Goal: Information Seeking & Learning: Learn about a topic

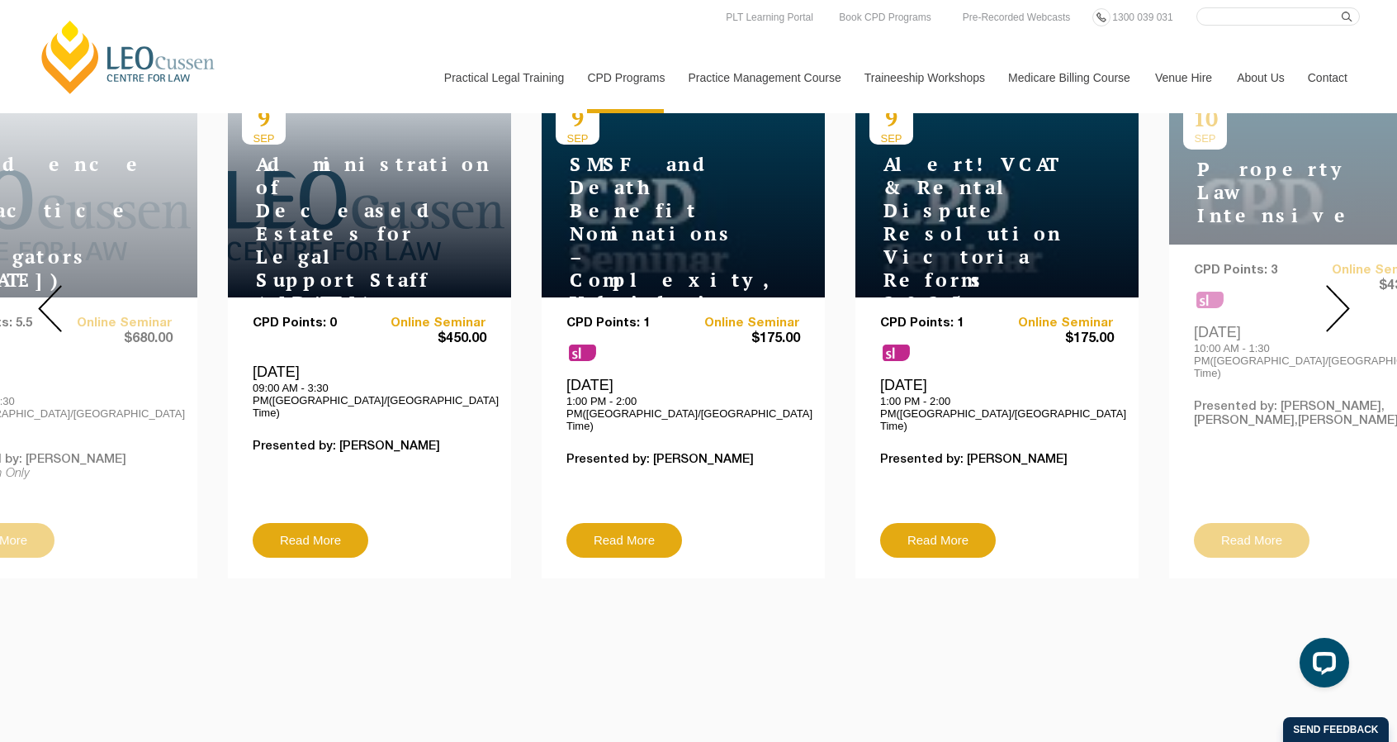
click at [1338, 303] on img at bounding box center [1338, 308] width 24 height 47
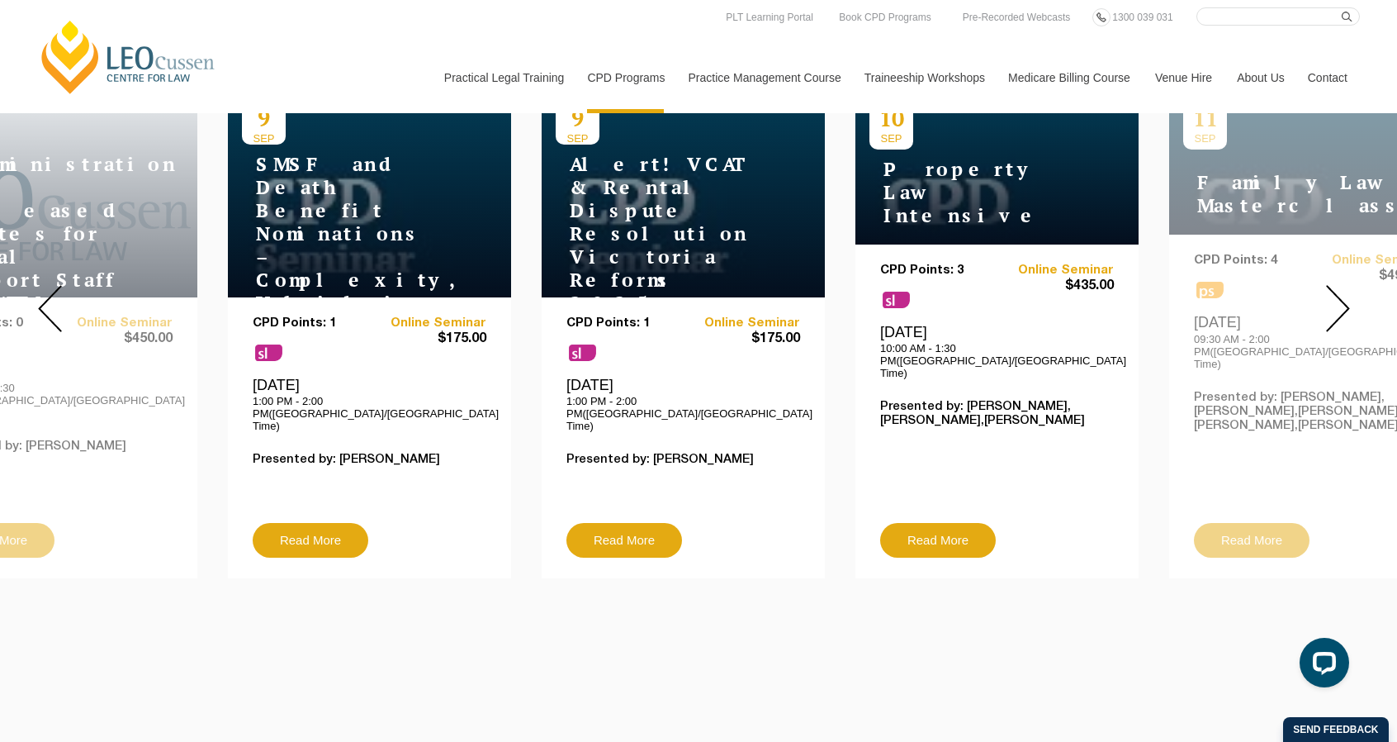
click at [1338, 303] on img at bounding box center [1338, 308] width 24 height 47
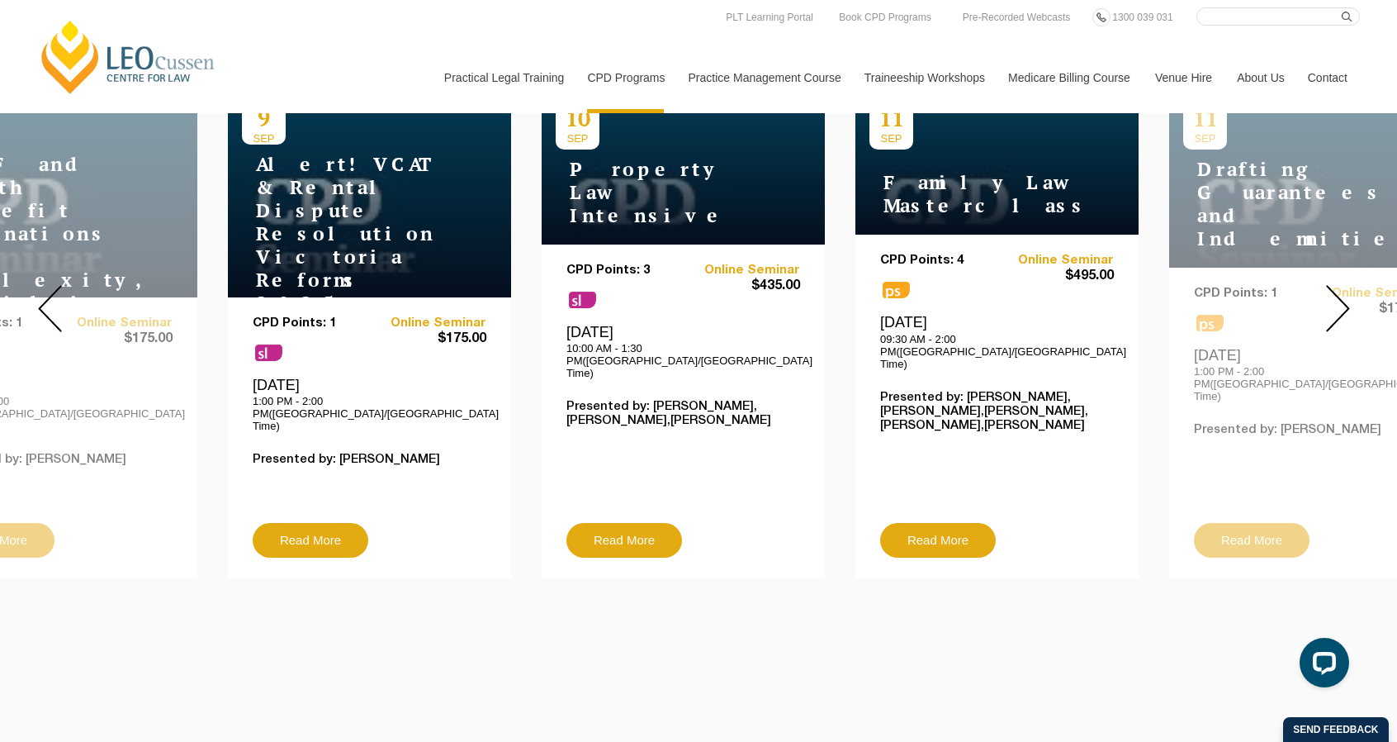
click at [1338, 303] on img at bounding box center [1338, 308] width 24 height 47
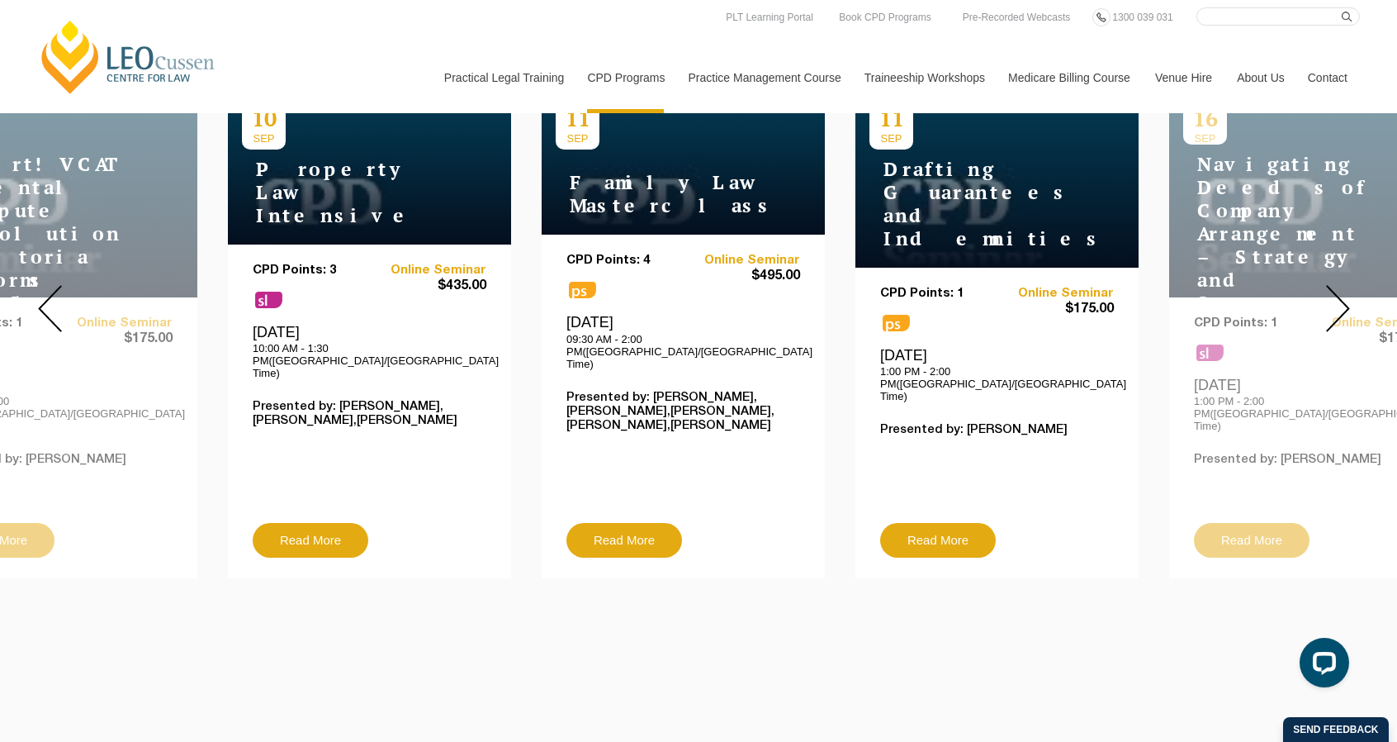
click at [1338, 303] on img at bounding box center [1338, 308] width 24 height 47
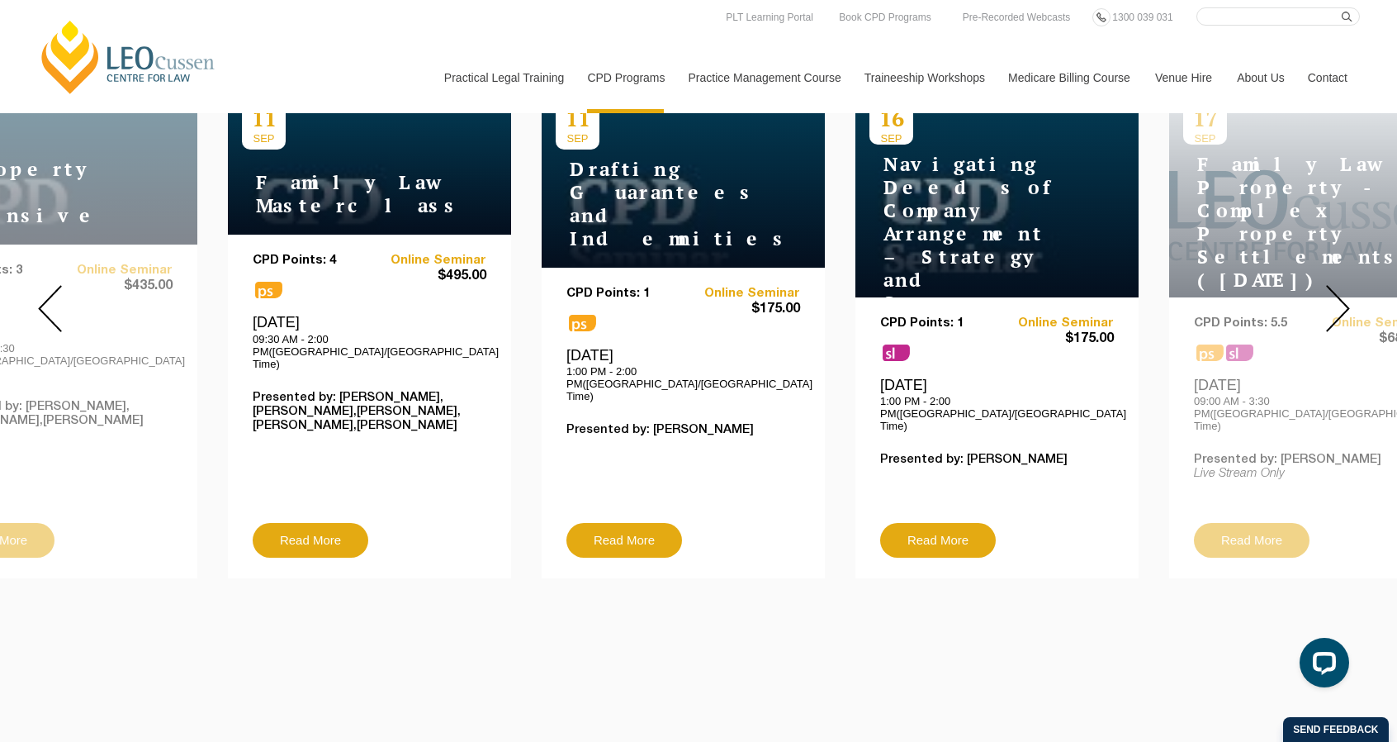
click at [1338, 303] on img at bounding box center [1338, 308] width 24 height 47
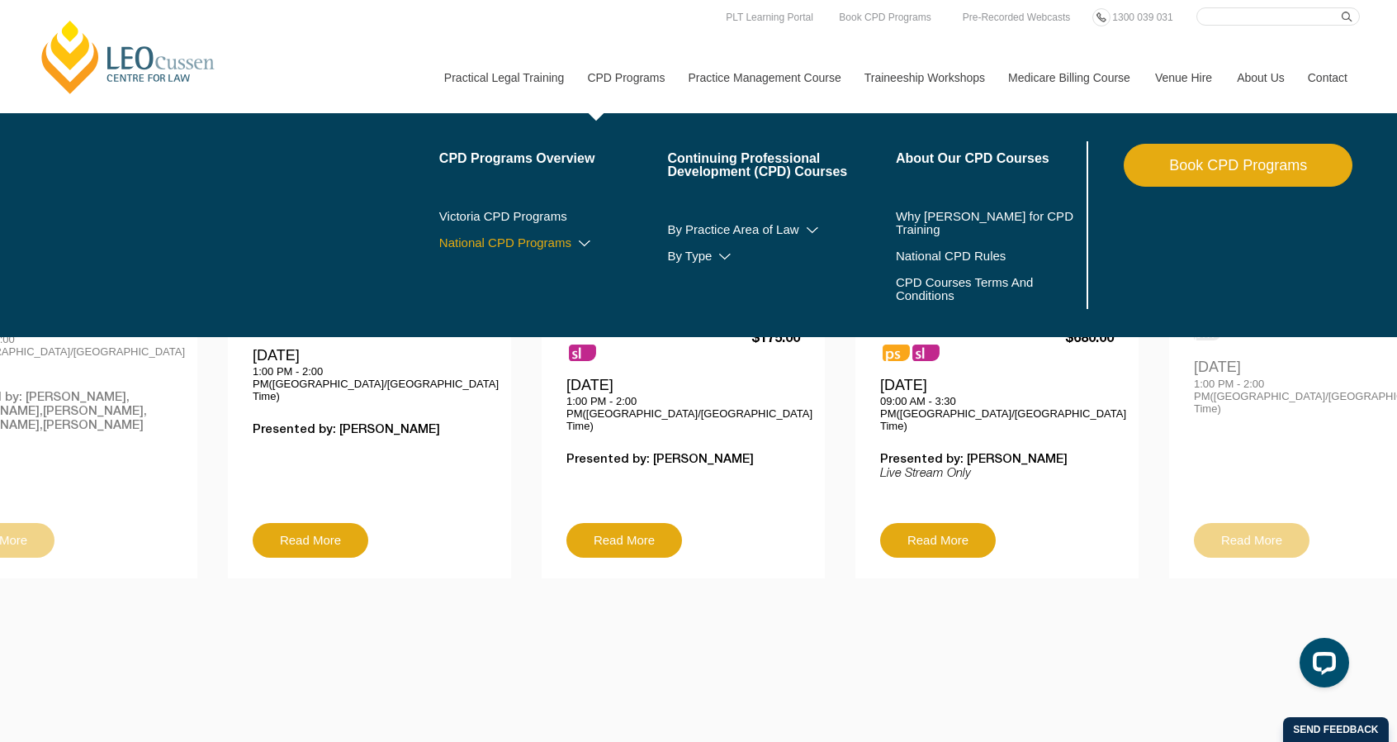
click at [577, 243] on icon at bounding box center [584, 244] width 17 height 12
click at [804, 224] on link "By Practice Area of Law" at bounding box center [781, 229] width 229 height 13
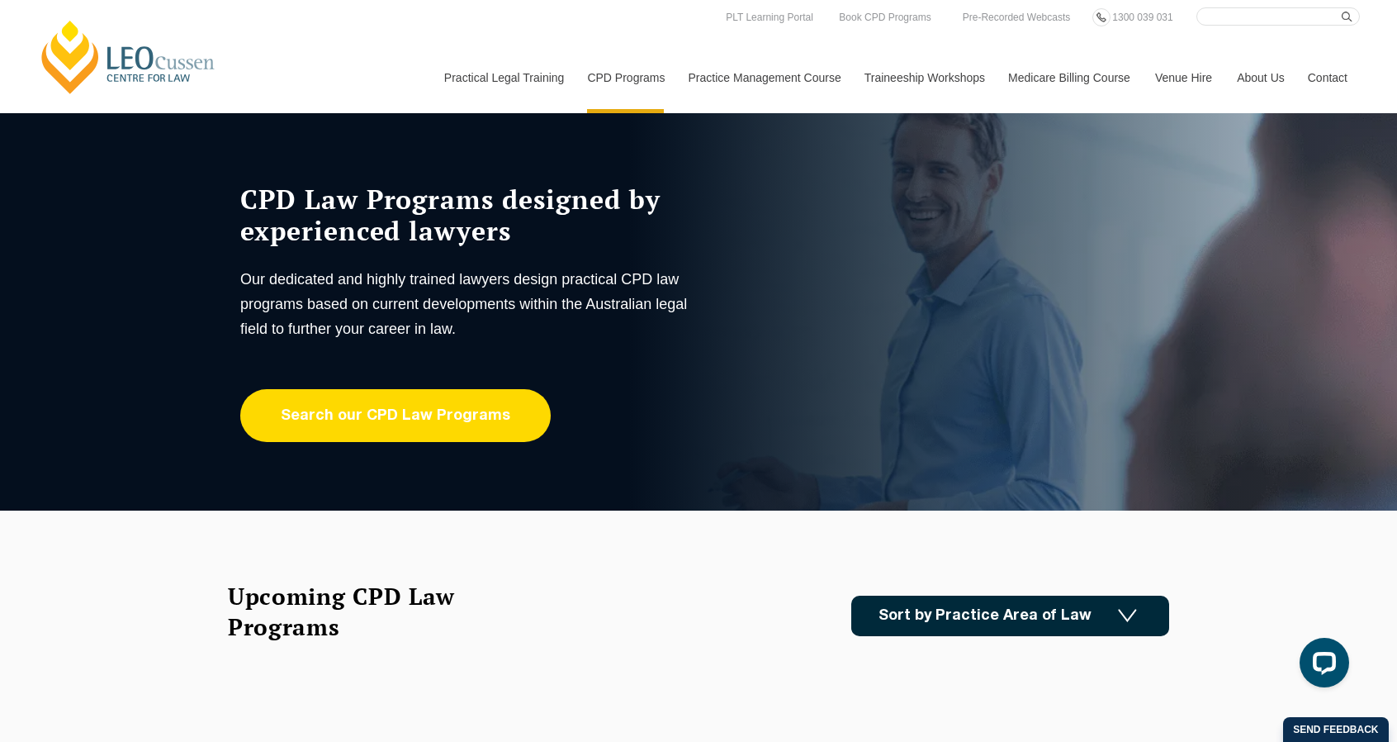
click at [475, 407] on link "Search our CPD Law Programs" at bounding box center [395, 415] width 310 height 53
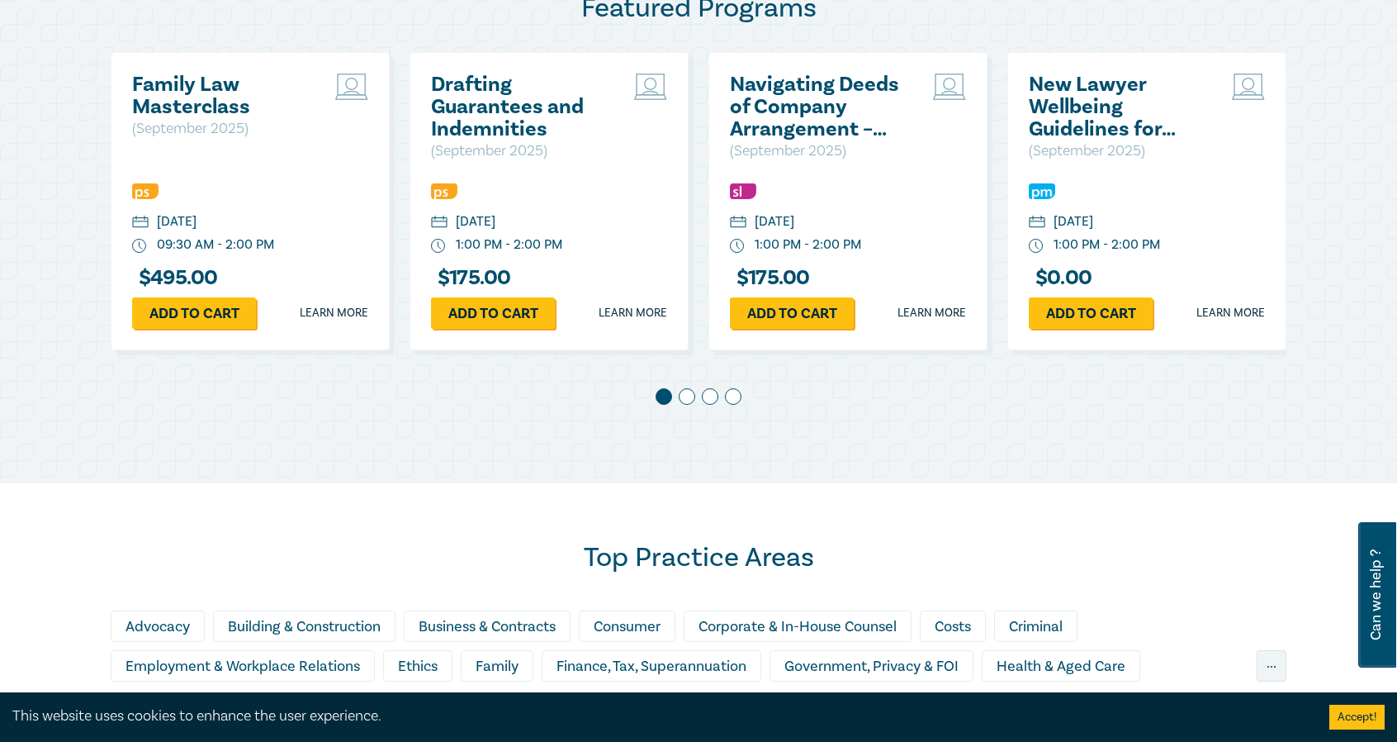
scroll to position [826, 0]
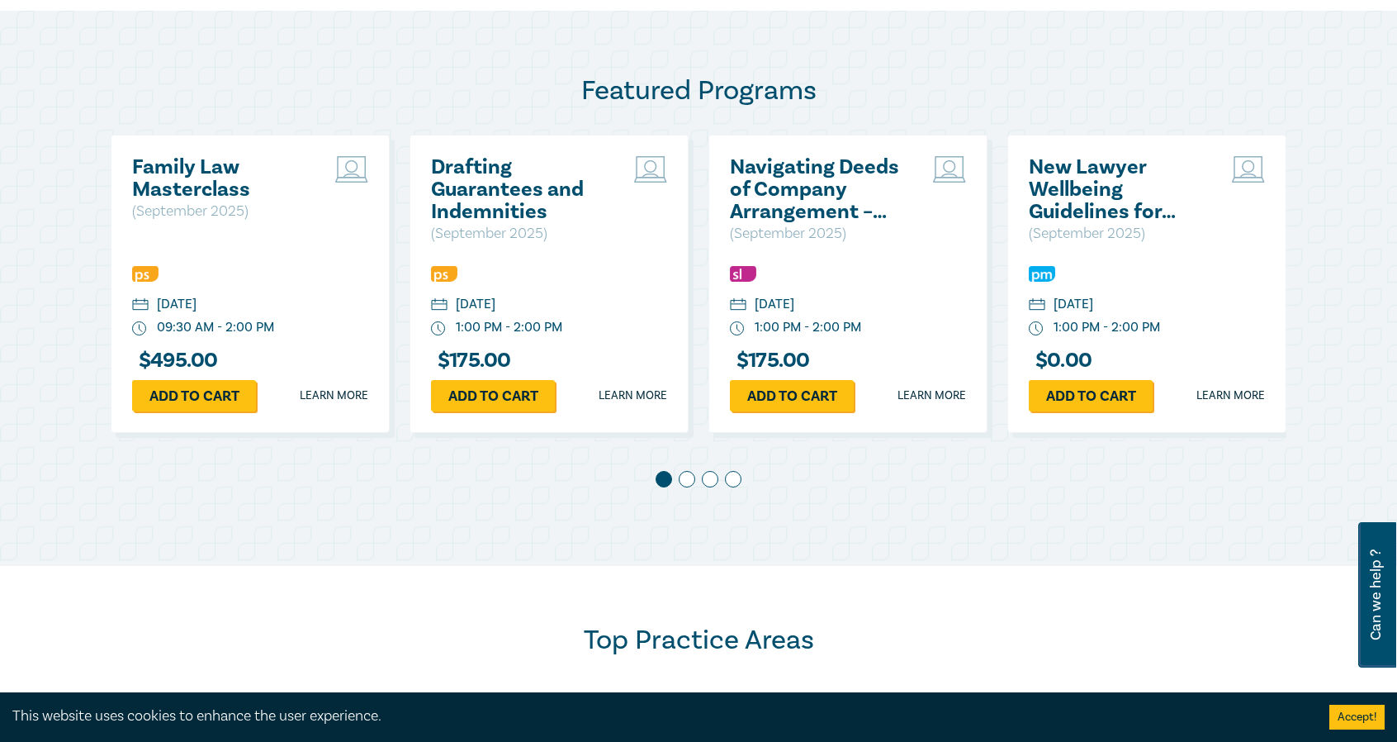
click at [684, 477] on span at bounding box center [687, 479] width 17 height 17
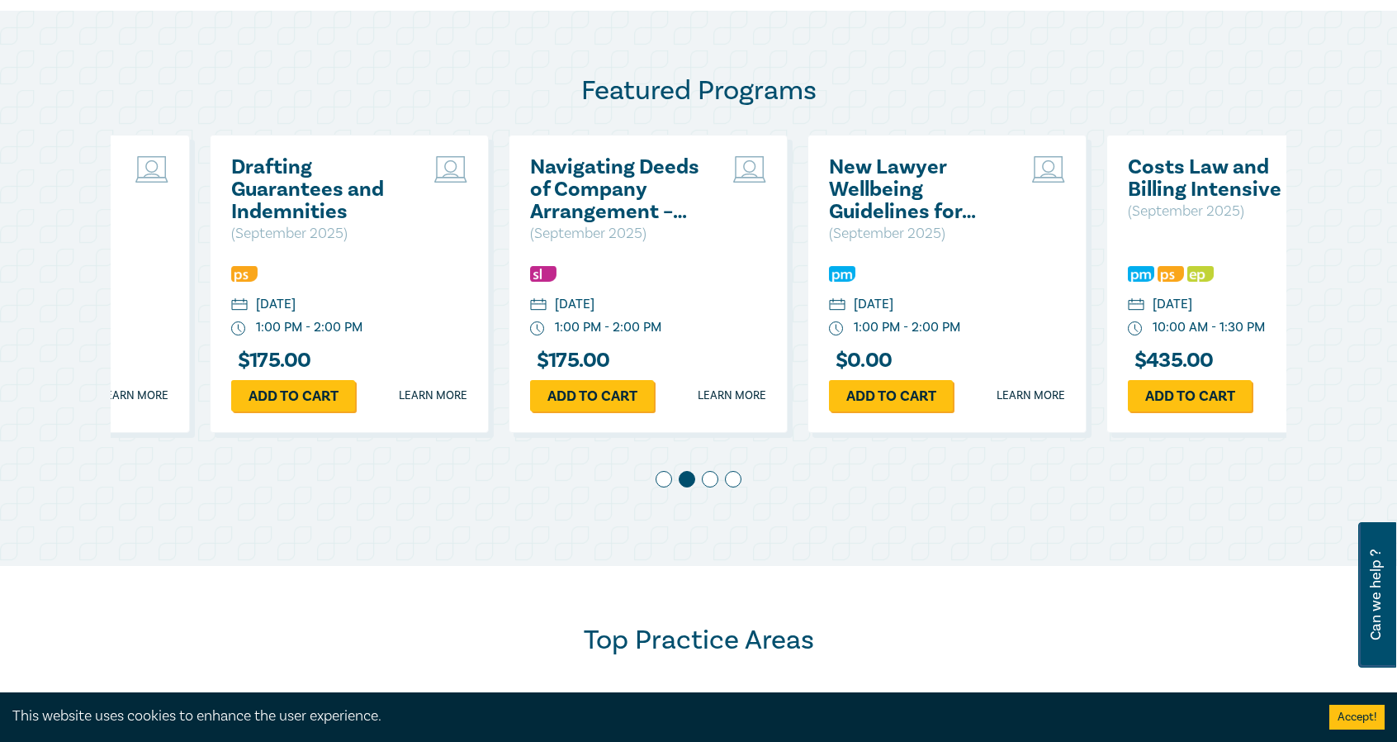
scroll to position [0, 299]
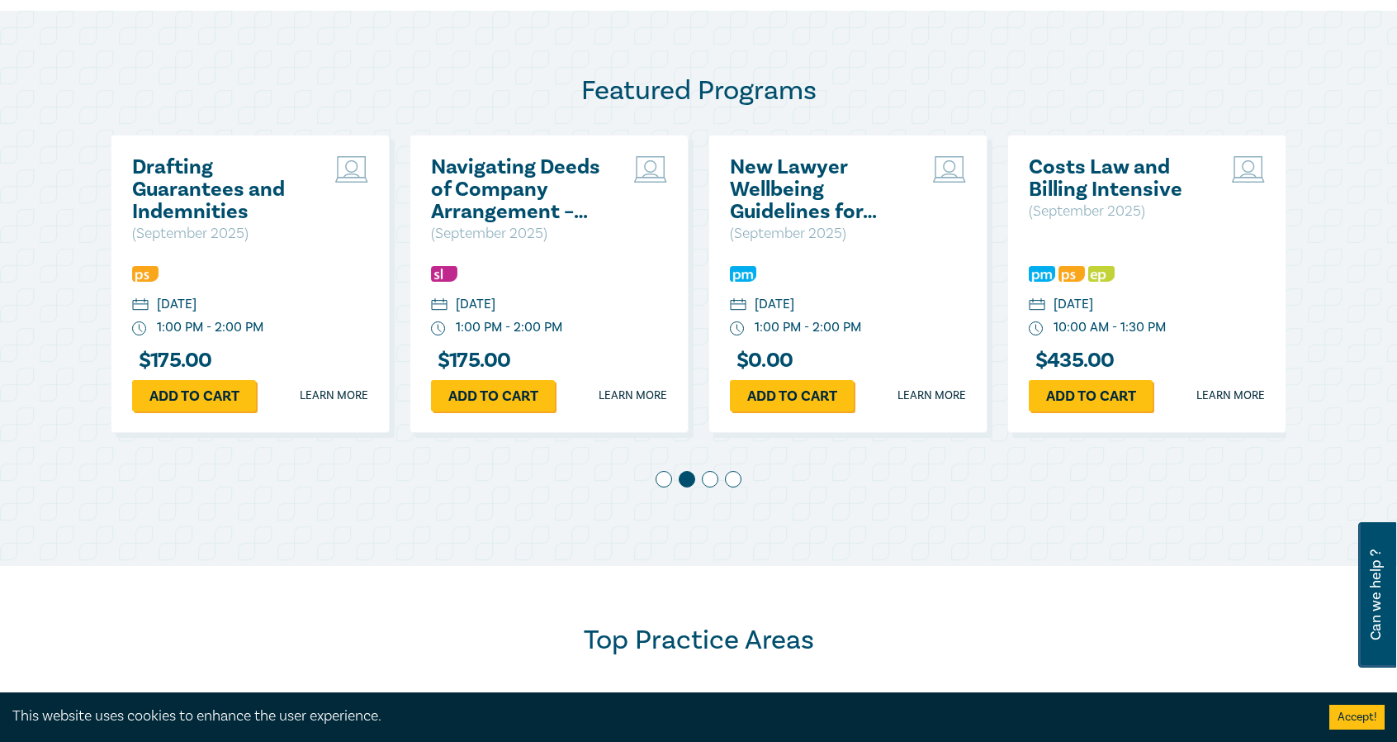
click at [711, 480] on span at bounding box center [710, 479] width 17 height 17
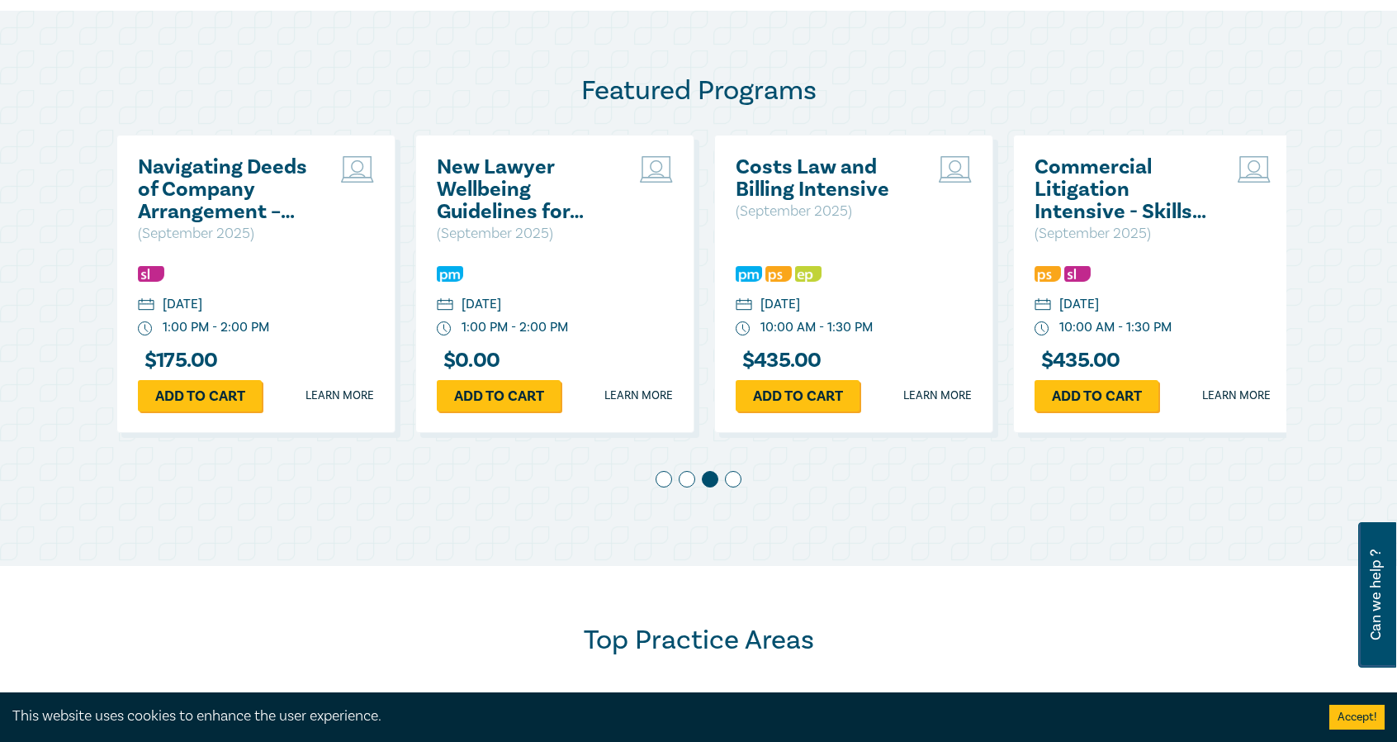
scroll to position [0, 598]
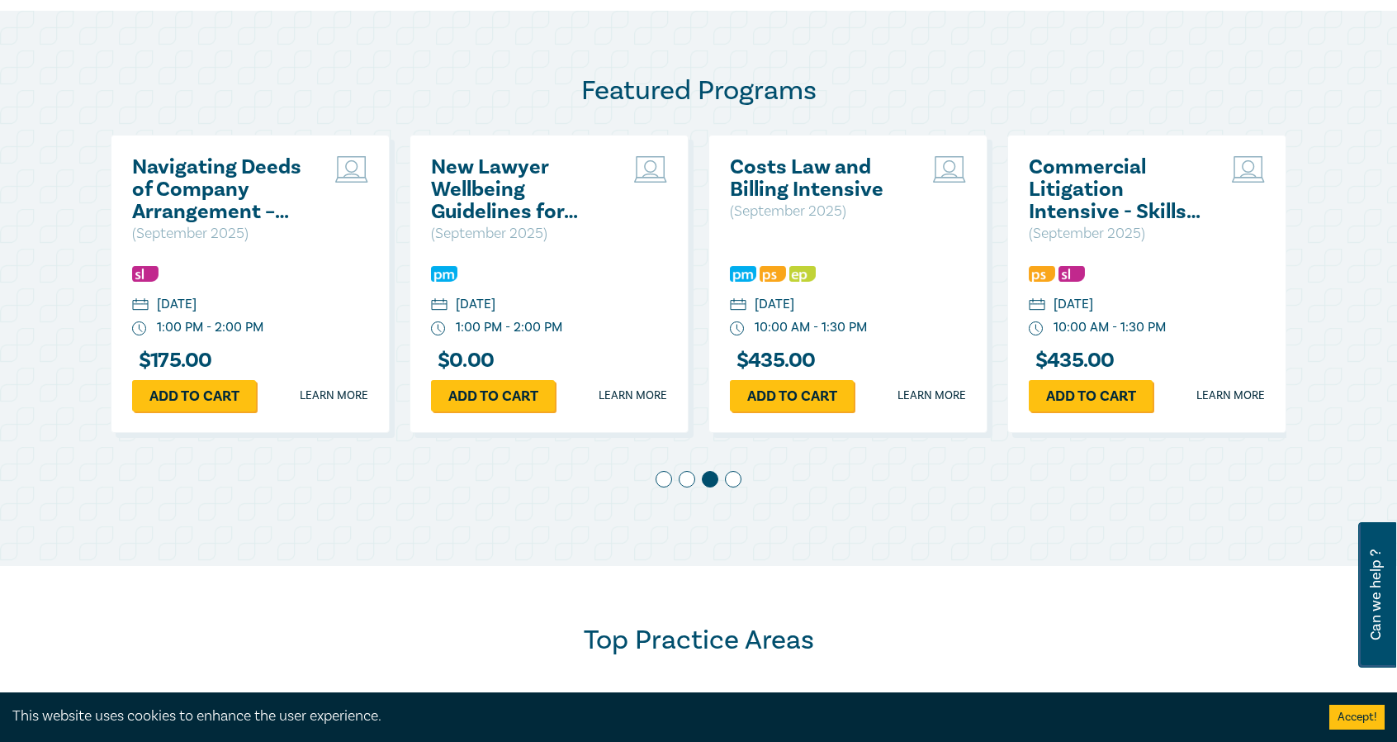
click at [734, 479] on span at bounding box center [733, 479] width 17 height 17
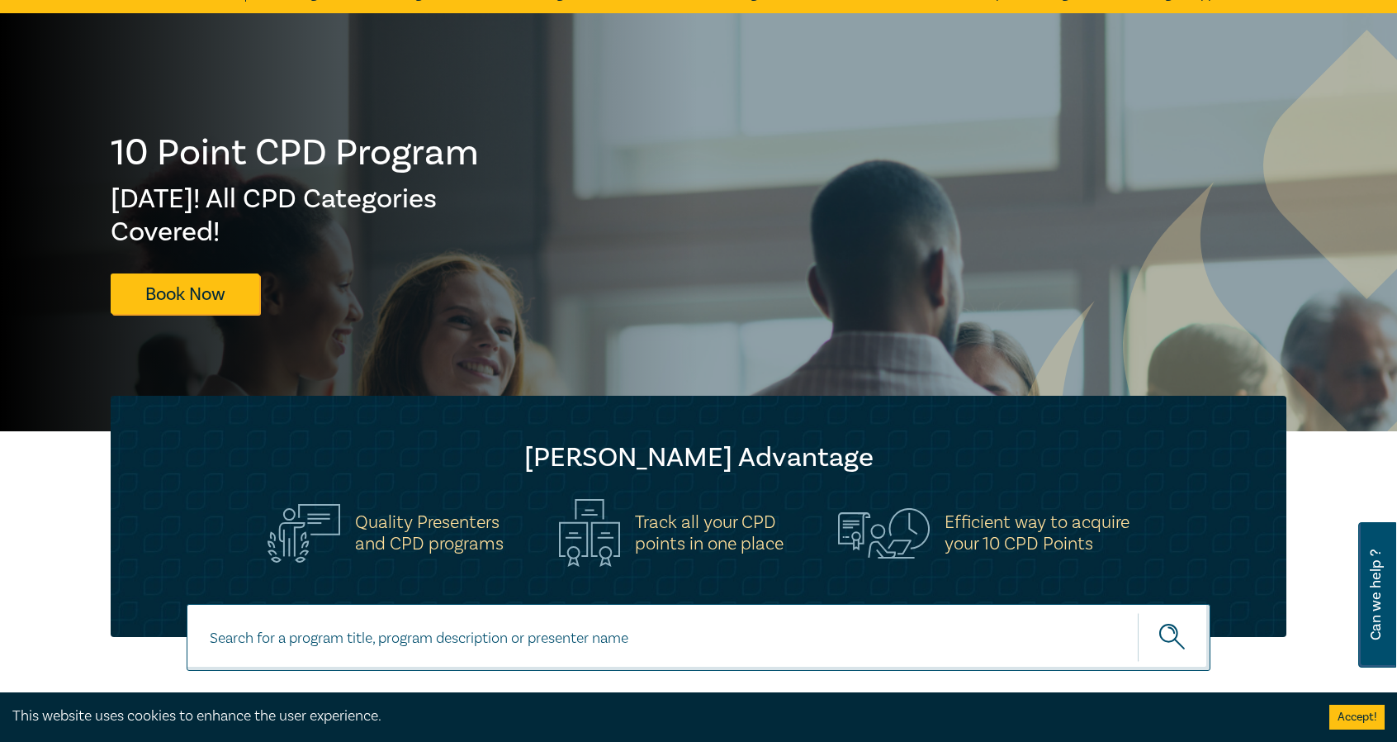
scroll to position [0, 0]
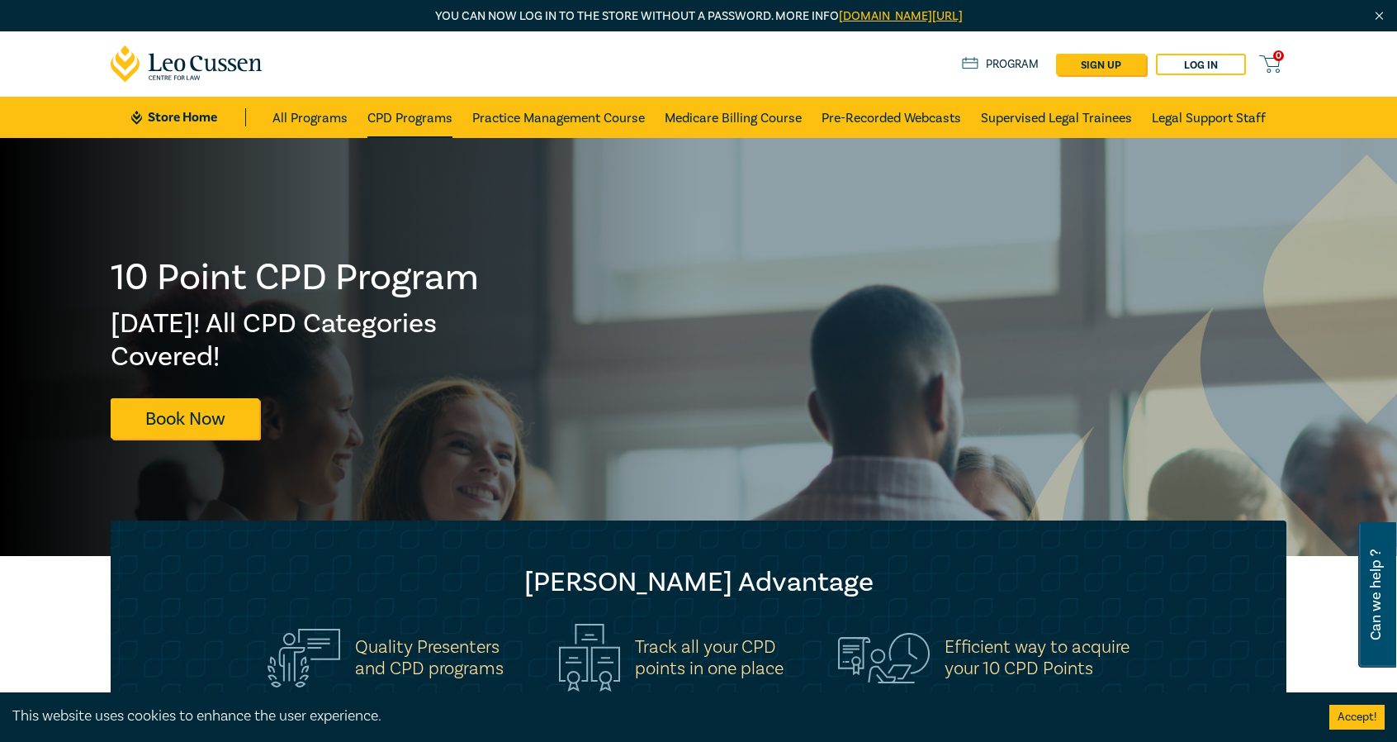
click at [434, 118] on link "CPD Programs" at bounding box center [409, 117] width 85 height 41
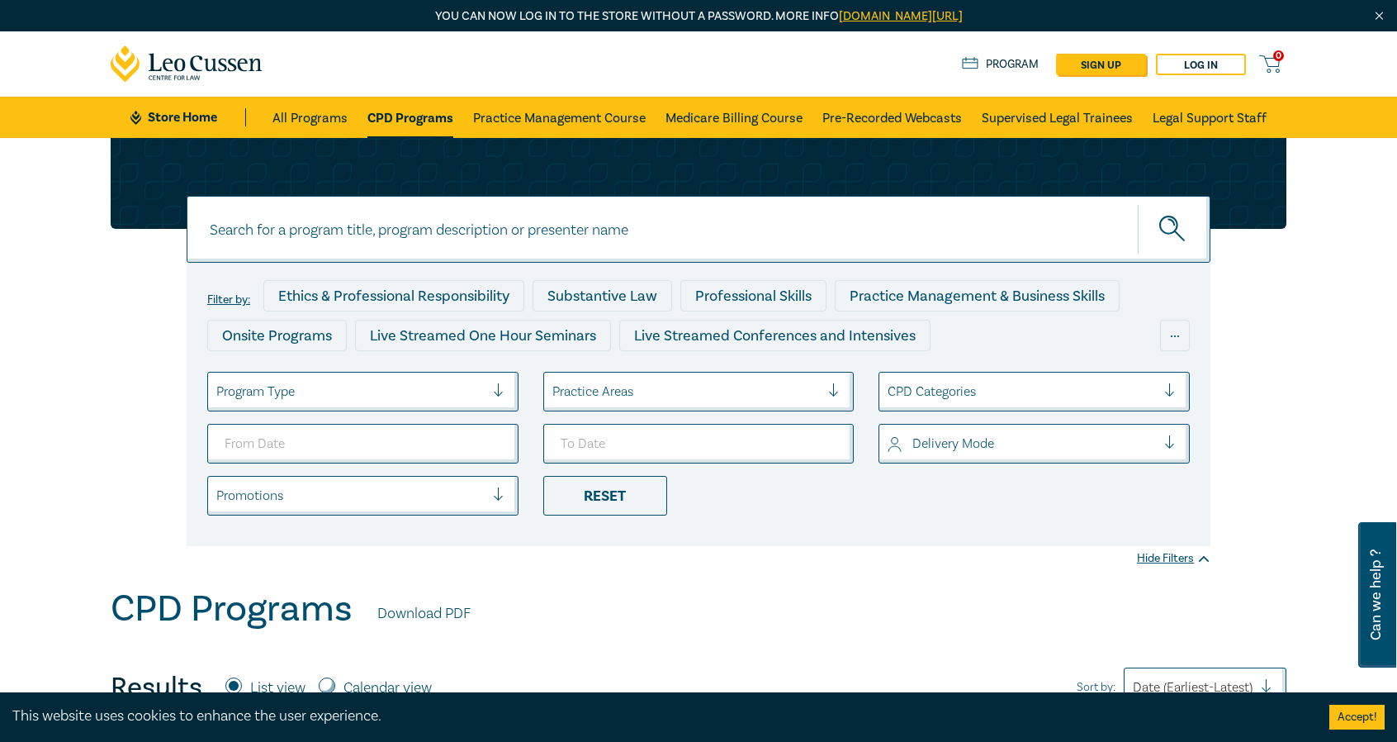
click at [824, 389] on div "Practice Areas" at bounding box center [686, 391] width 285 height 28
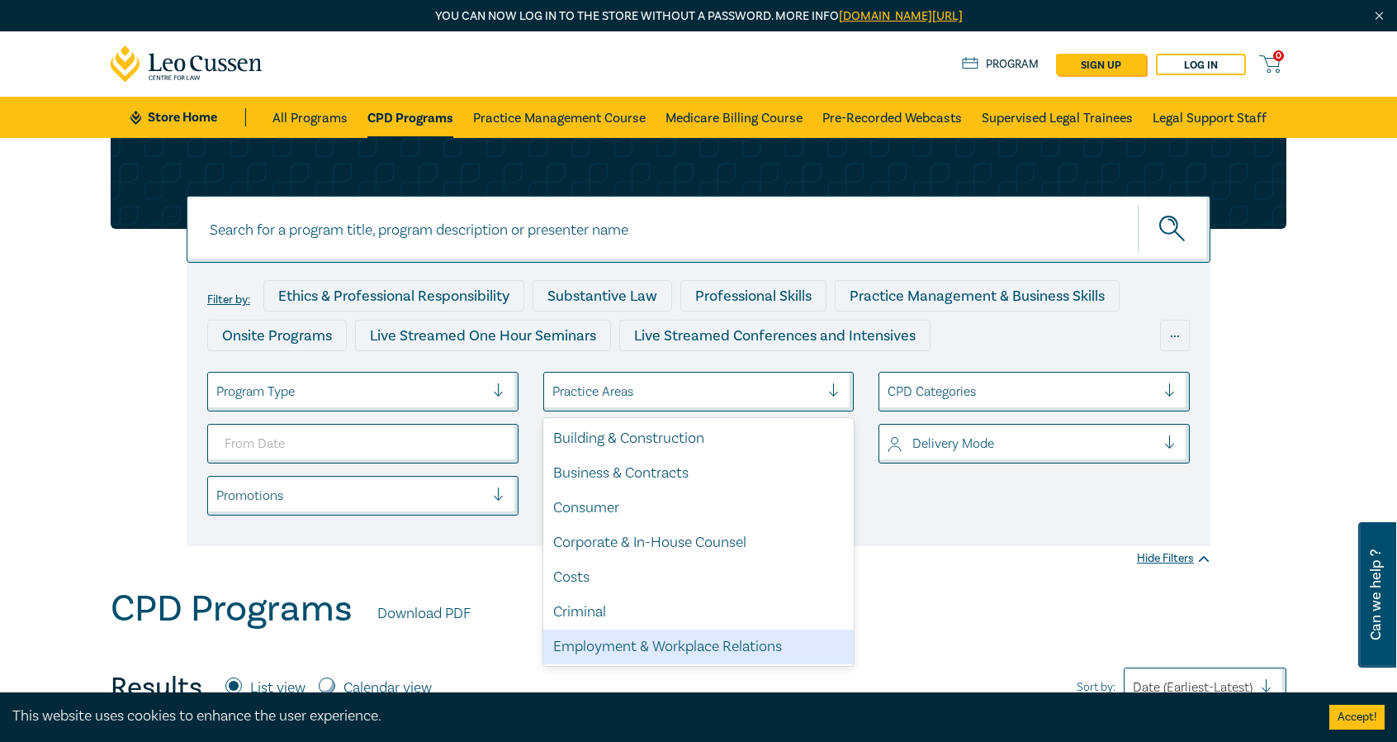
click at [590, 655] on div "Employment & Workplace Relations" at bounding box center [698, 646] width 311 height 35
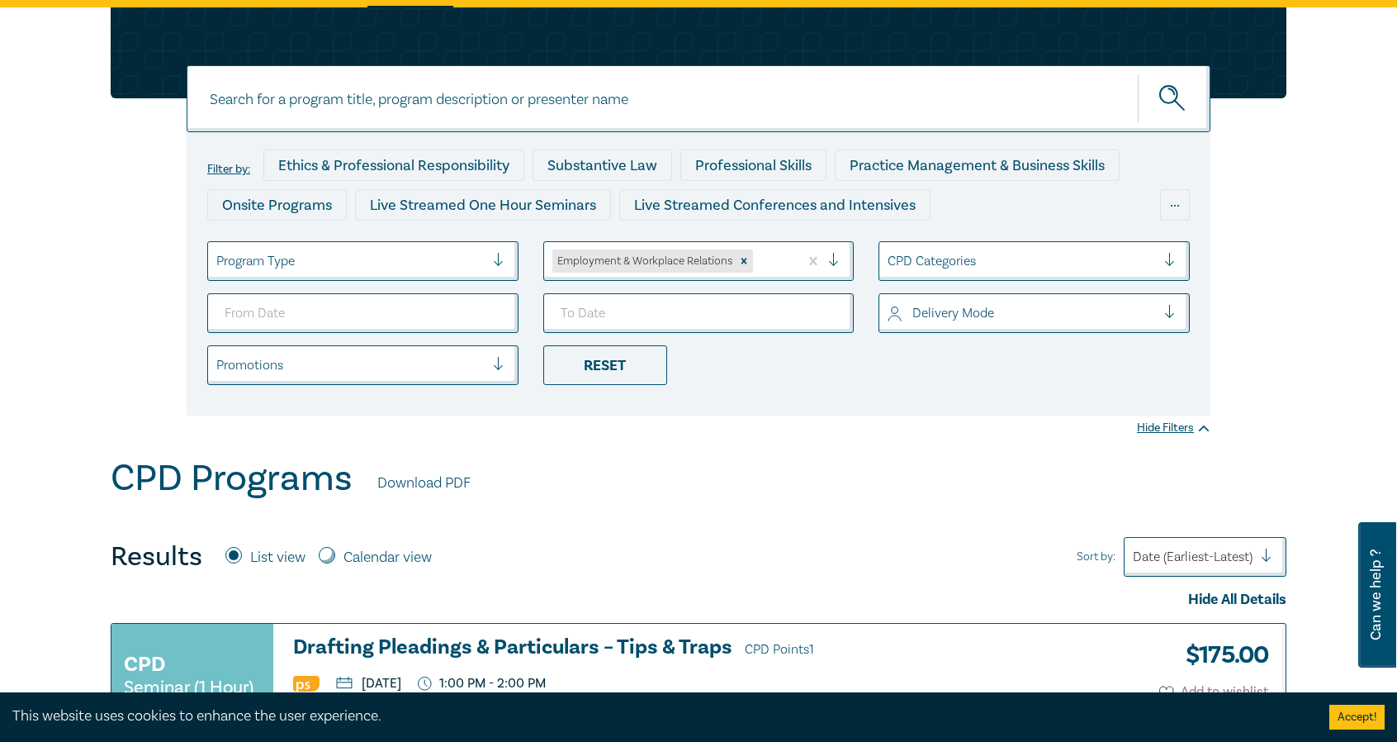
scroll to position [330, 0]
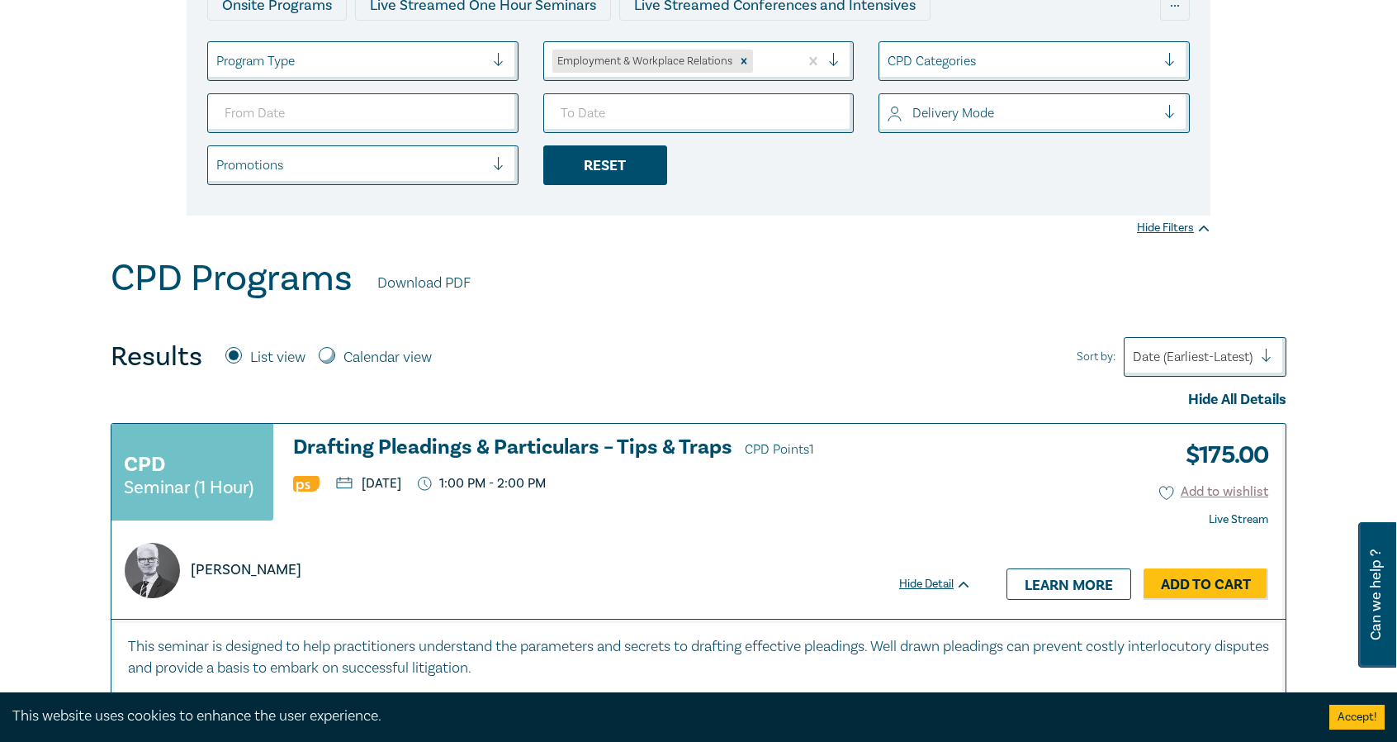
click at [643, 170] on div "Reset" at bounding box center [605, 165] width 124 height 40
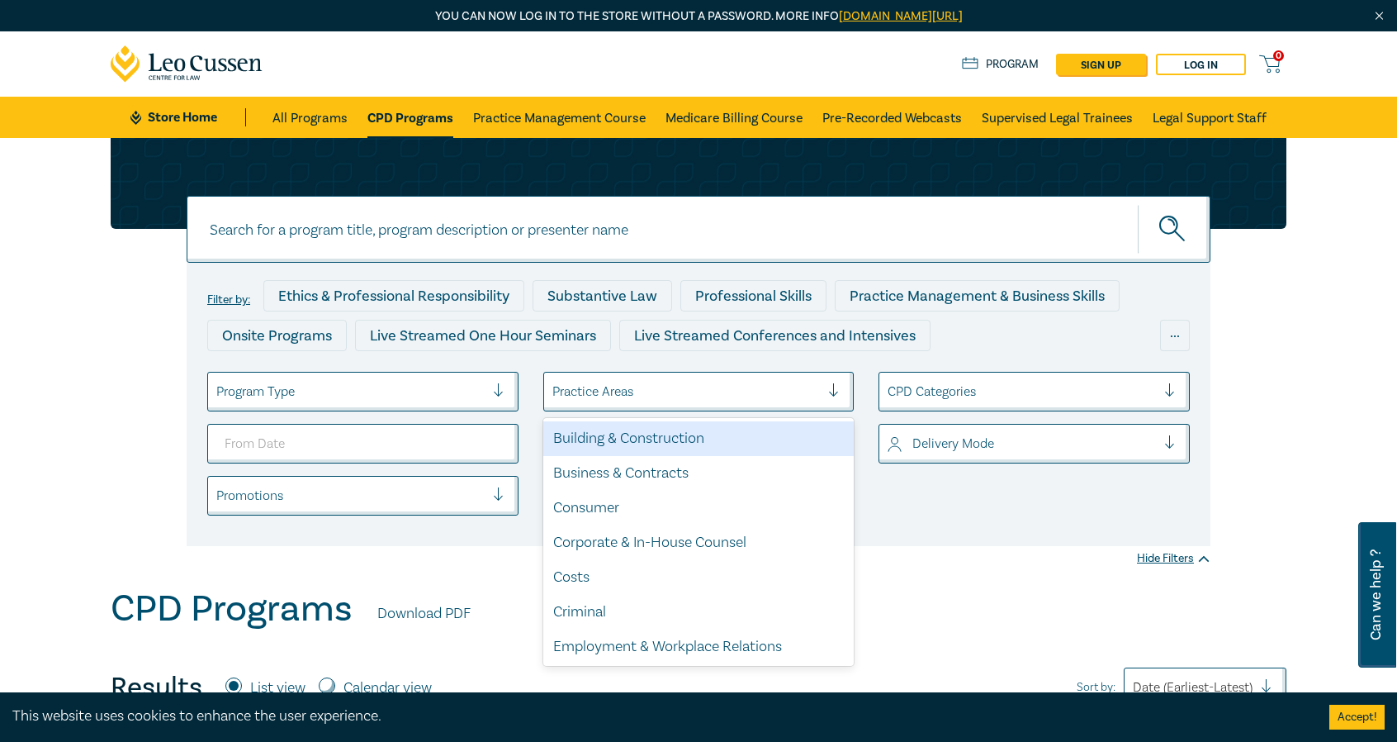
click at [722, 381] on div at bounding box center [686, 391] width 268 height 21
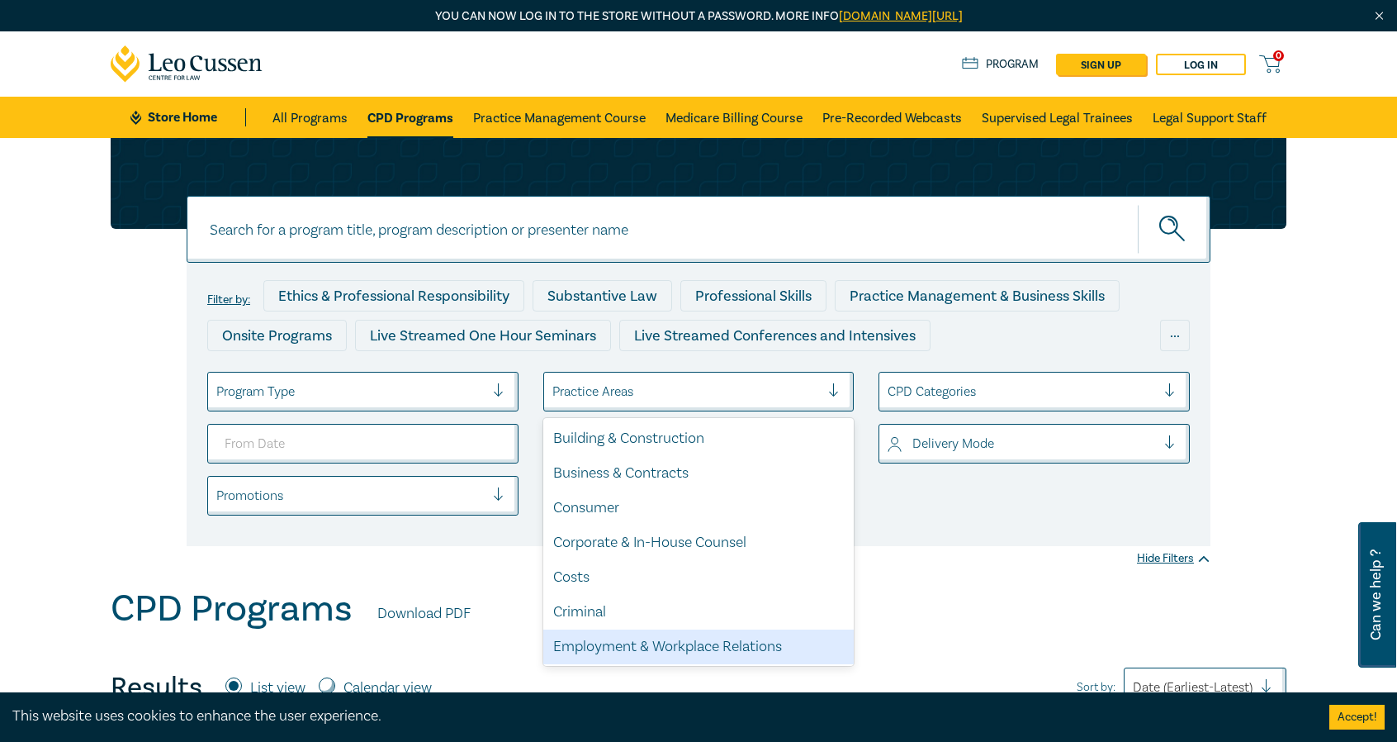
click at [672, 655] on div "Employment & Workplace Relations" at bounding box center [698, 646] width 311 height 35
